Goal: Task Accomplishment & Management: Use online tool/utility

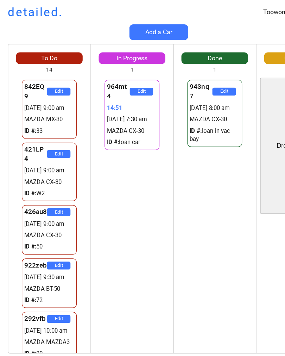
click at [143, 312] on div "964mt4 Edit 14:51 22/09 7:30 am MAZDA CX-30 ID #: loan car" at bounding box center [119, 193] width 74 height 247
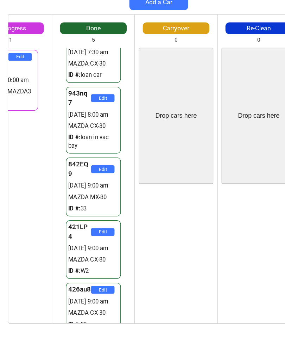
scroll to position [23, 0]
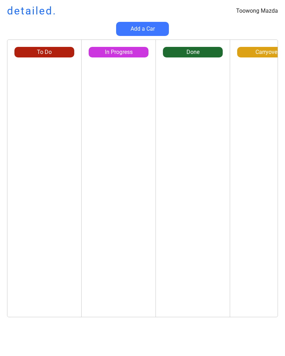
scroll to position [37, 0]
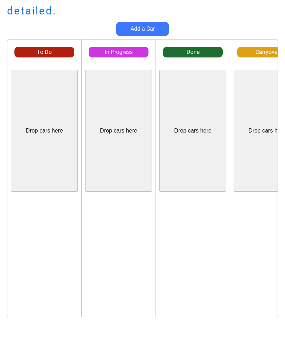
scroll to position [37, 0]
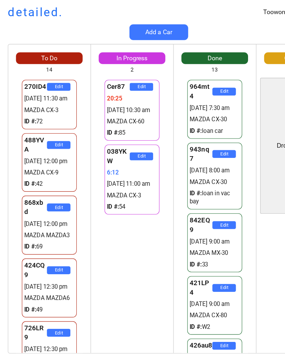
click at [115, 250] on div "Cer87 Edit 20:25 22/09 10:30 am MAZDA CX-60 ID #: 85 038YKW Edit 6:12 22/09 11:…" at bounding box center [119, 193] width 74 height 247
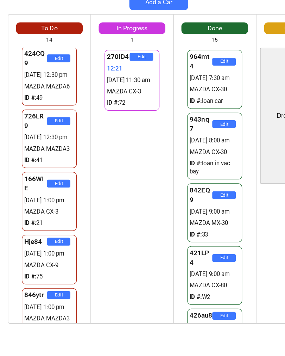
scroll to position [114, 0]
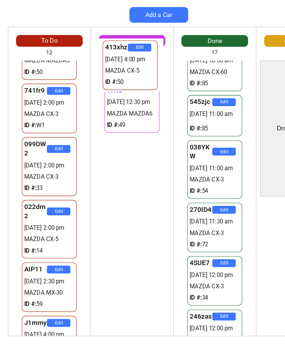
scroll to position [251, 0]
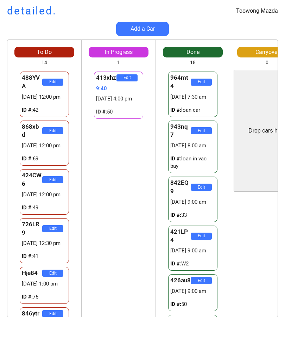
scroll to position [15, 0]
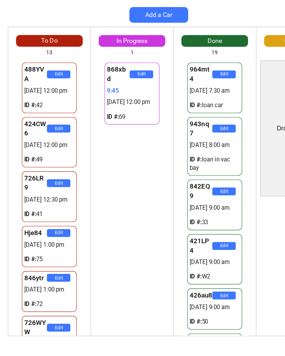
scroll to position [15, 0]
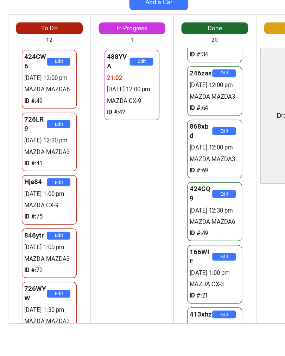
scroll to position [745, 0]
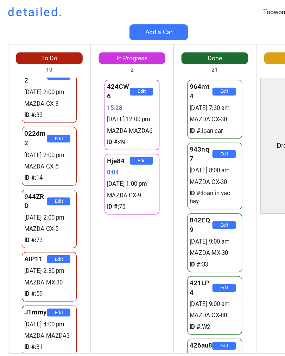
scroll to position [269, 0]
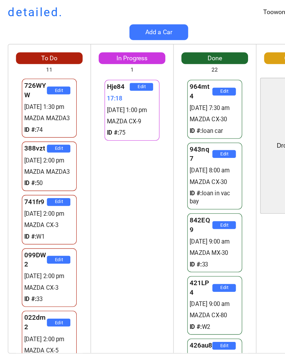
scroll to position [118, 0]
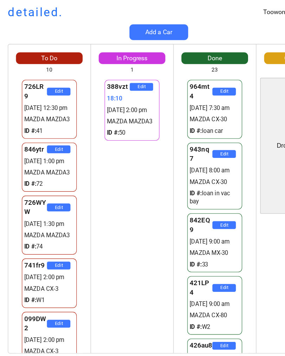
click at [26, 58] on div "To Do 10 Drop cars here 726LR9 Edit 22/09 12:30 pm MAZDA MAZDA3 ID #: 41 846ytr…" at bounding box center [44, 182] width 74 height 270
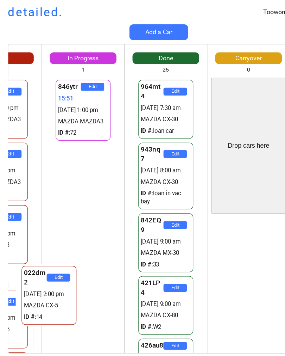
scroll to position [0, 44]
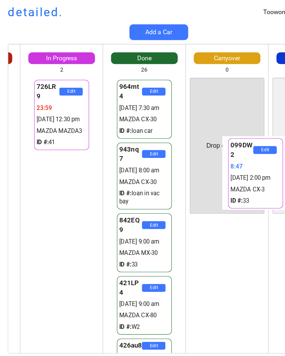
scroll to position [0, 77]
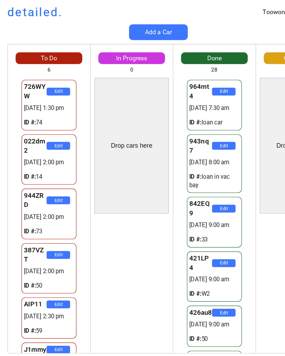
scroll to position [0, 0]
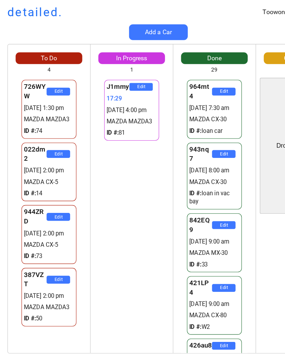
scroll to position [572, 0]
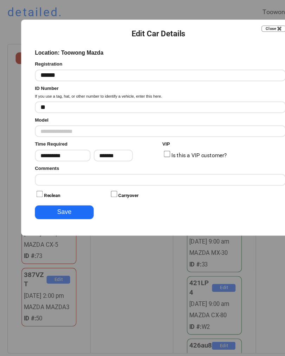
type input "**********"
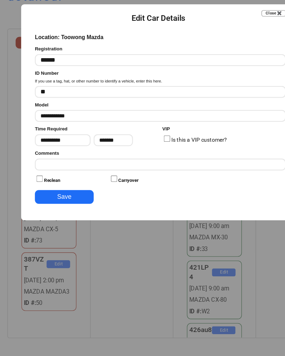
click at [241, 23] on button "Close ✖️" at bounding box center [246, 26] width 22 height 6
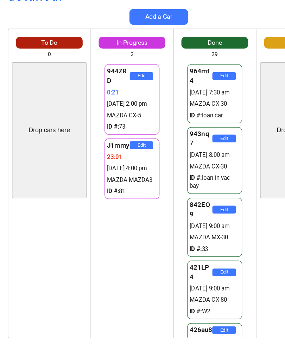
scroll to position [0, 0]
